Goal: Transaction & Acquisition: Purchase product/service

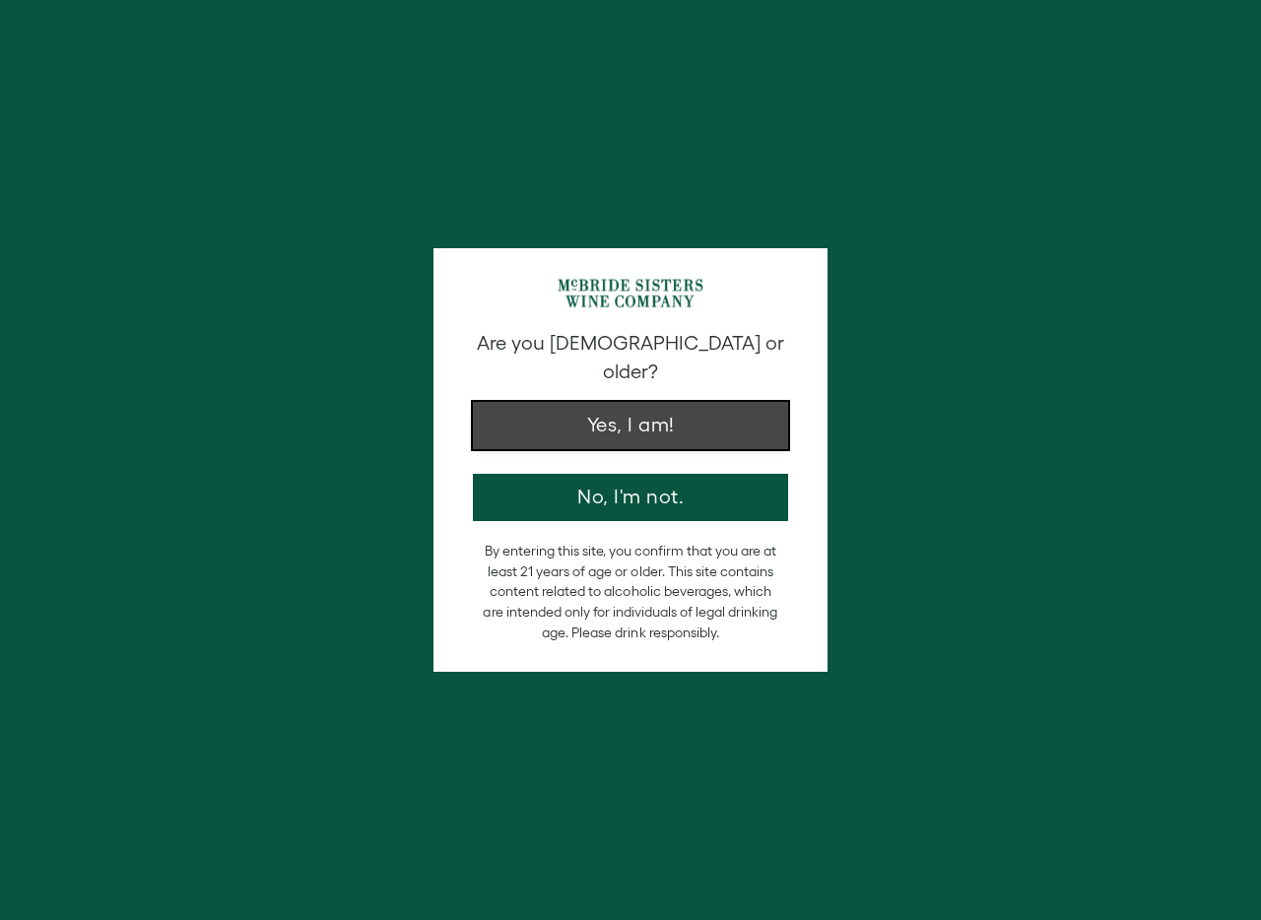
click at [723, 402] on button "Yes, I am!" at bounding box center [630, 425] width 315 height 47
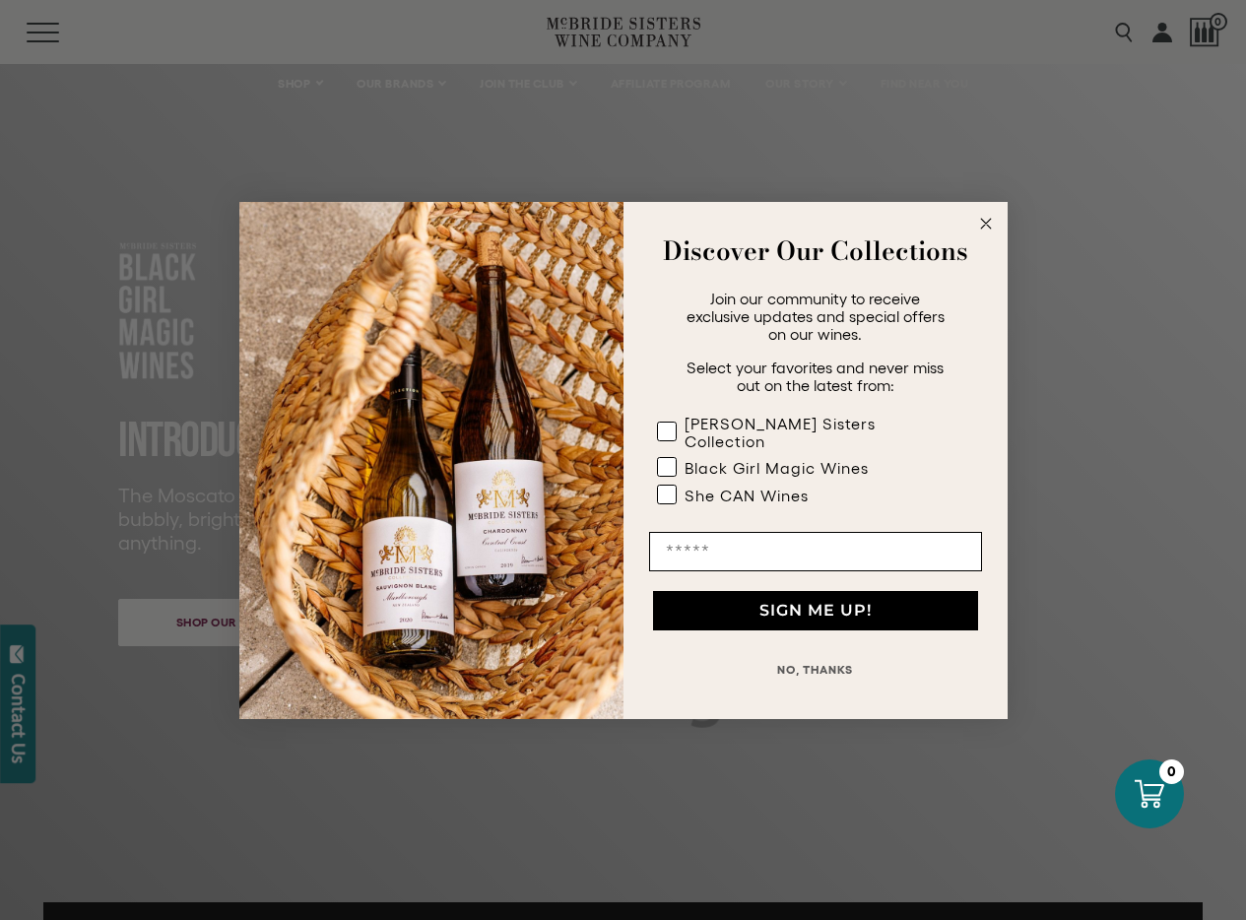
click at [990, 229] on icon "Close dialog" at bounding box center [986, 224] width 10 height 10
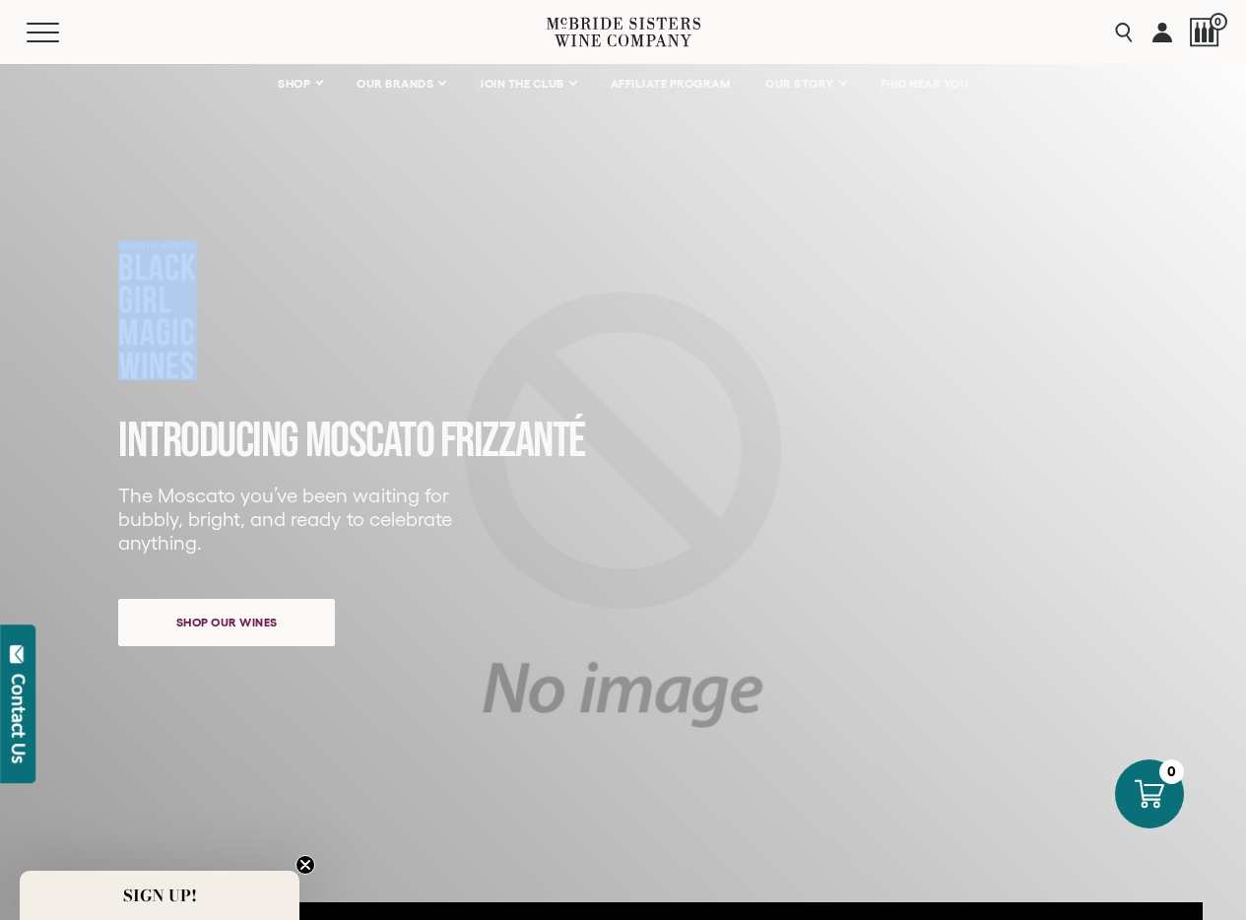
drag, startPoint x: 118, startPoint y: 270, endPoint x: 237, endPoint y: 394, distance: 172.1
click at [237, 394] on div "INTRODUCING MOSCATO FRIZZANTé The Moscato you’ve been waiting for bubbly, brigh…" at bounding box center [591, 467] width 946 height 455
click at [319, 351] on div "INTRODUCING MOSCATO FRIZZANTé The Moscato you’ve been waiting for bubbly, brigh…" at bounding box center [591, 467] width 946 height 455
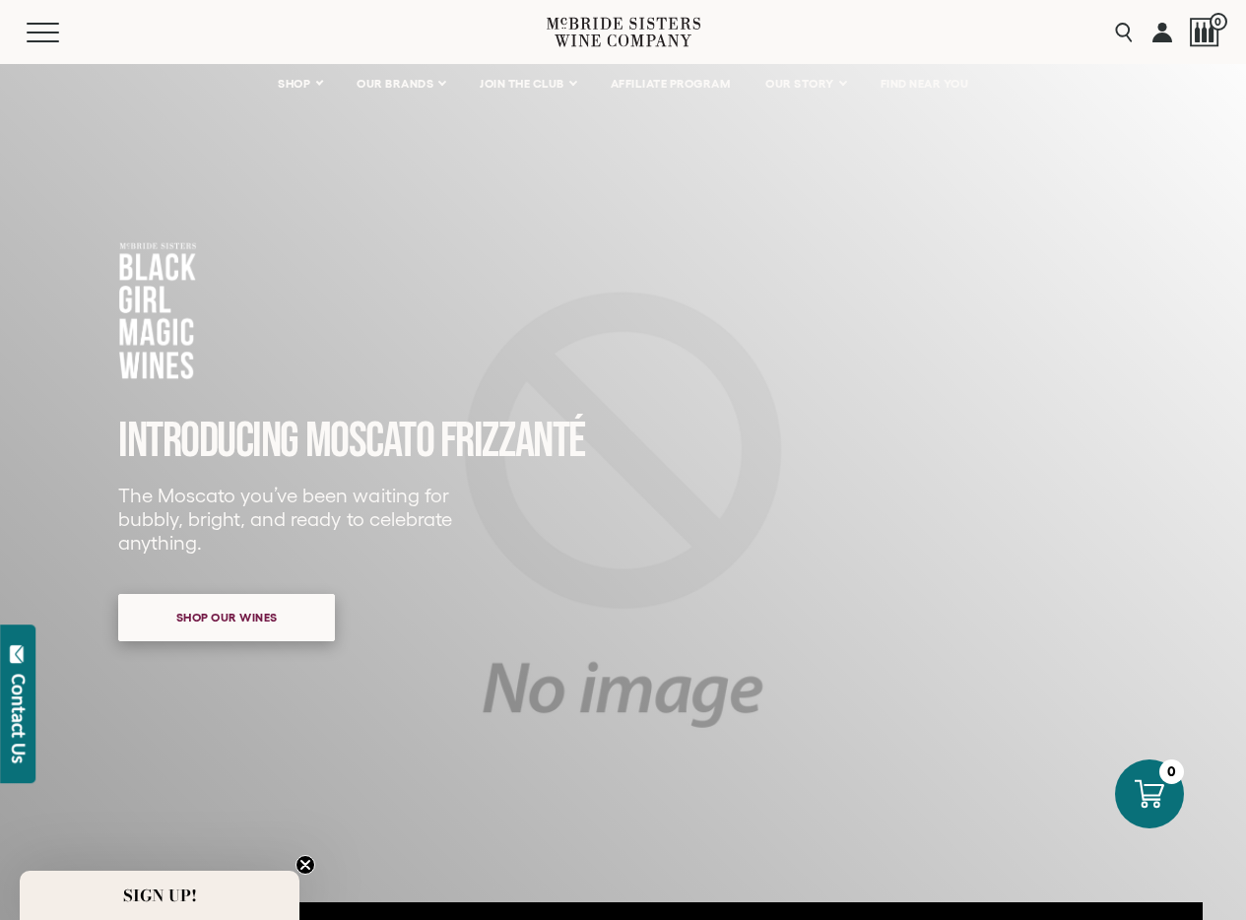
click at [251, 629] on span "Shop our wines" at bounding box center [227, 617] width 170 height 38
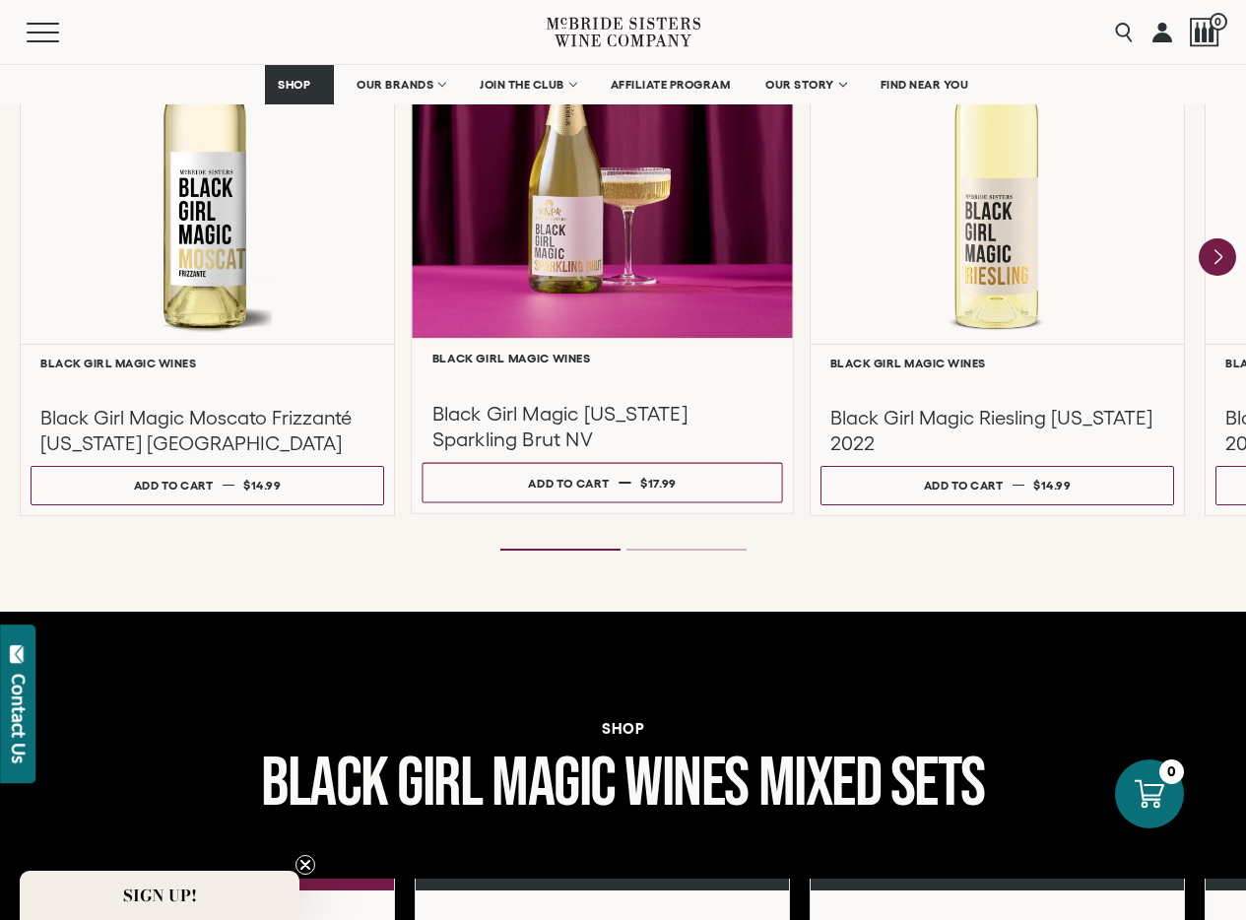
scroll to position [1639, 0]
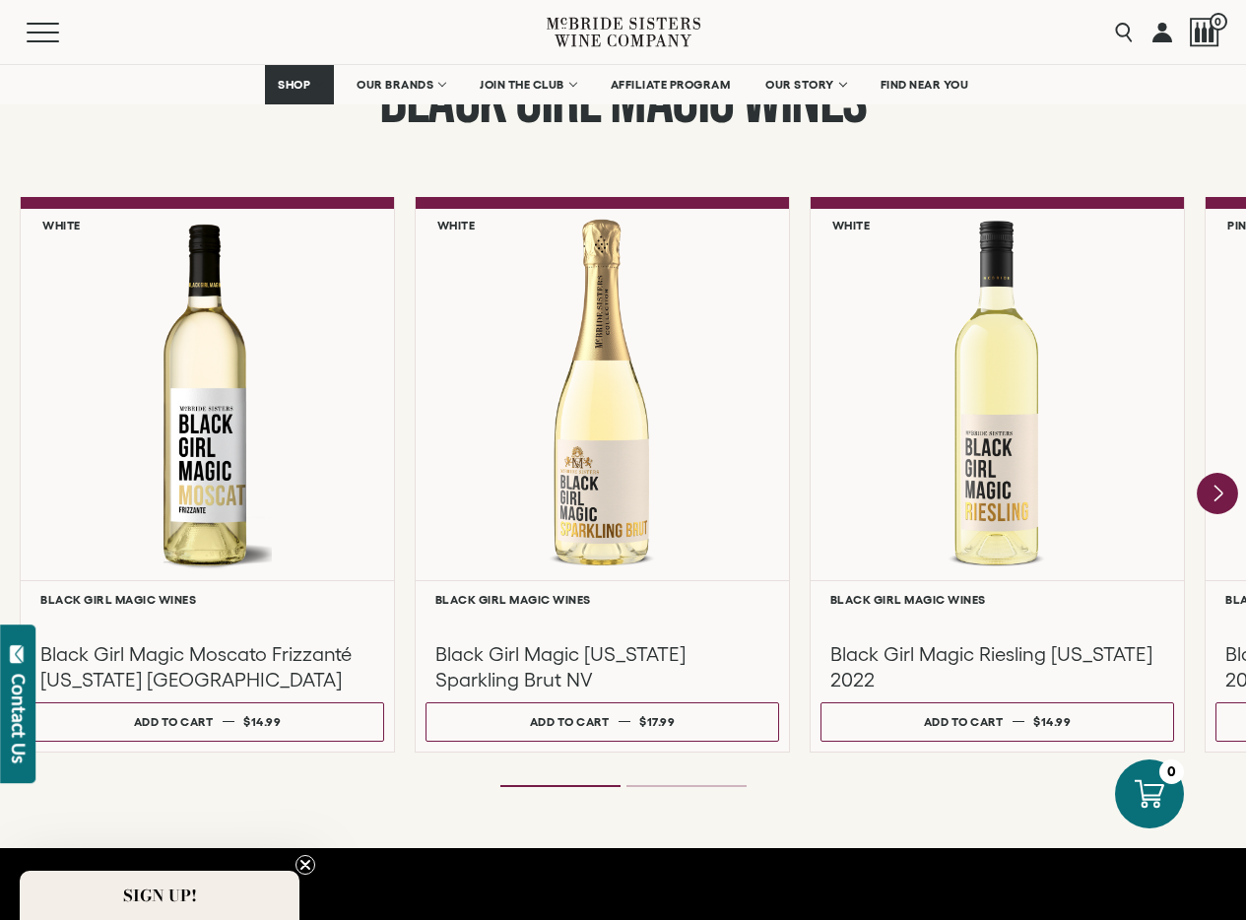
click at [1217, 490] on icon "Next" at bounding box center [1219, 494] width 8 height 16
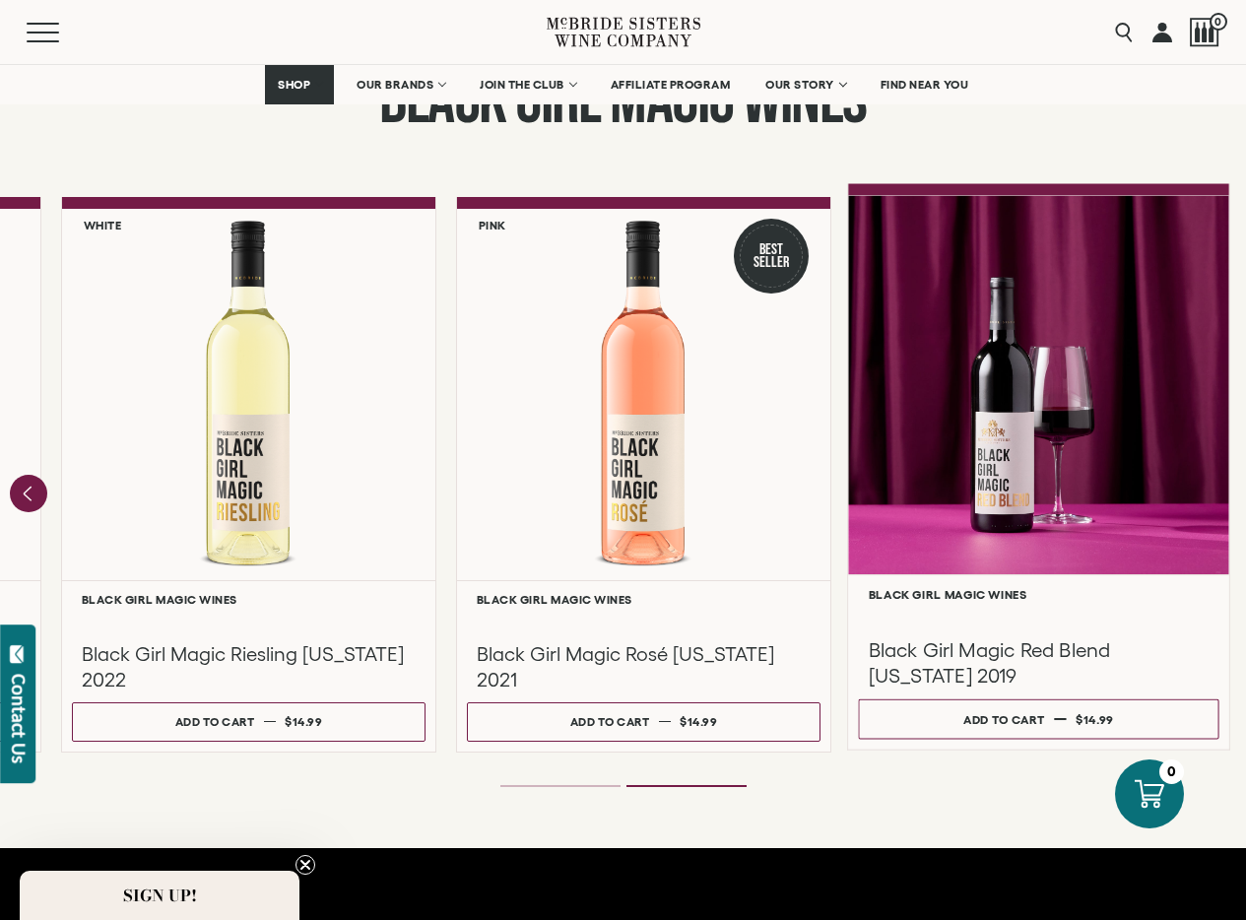
click at [1054, 475] on div at bounding box center [1038, 384] width 381 height 379
